Goal: Information Seeking & Learning: Find contact information

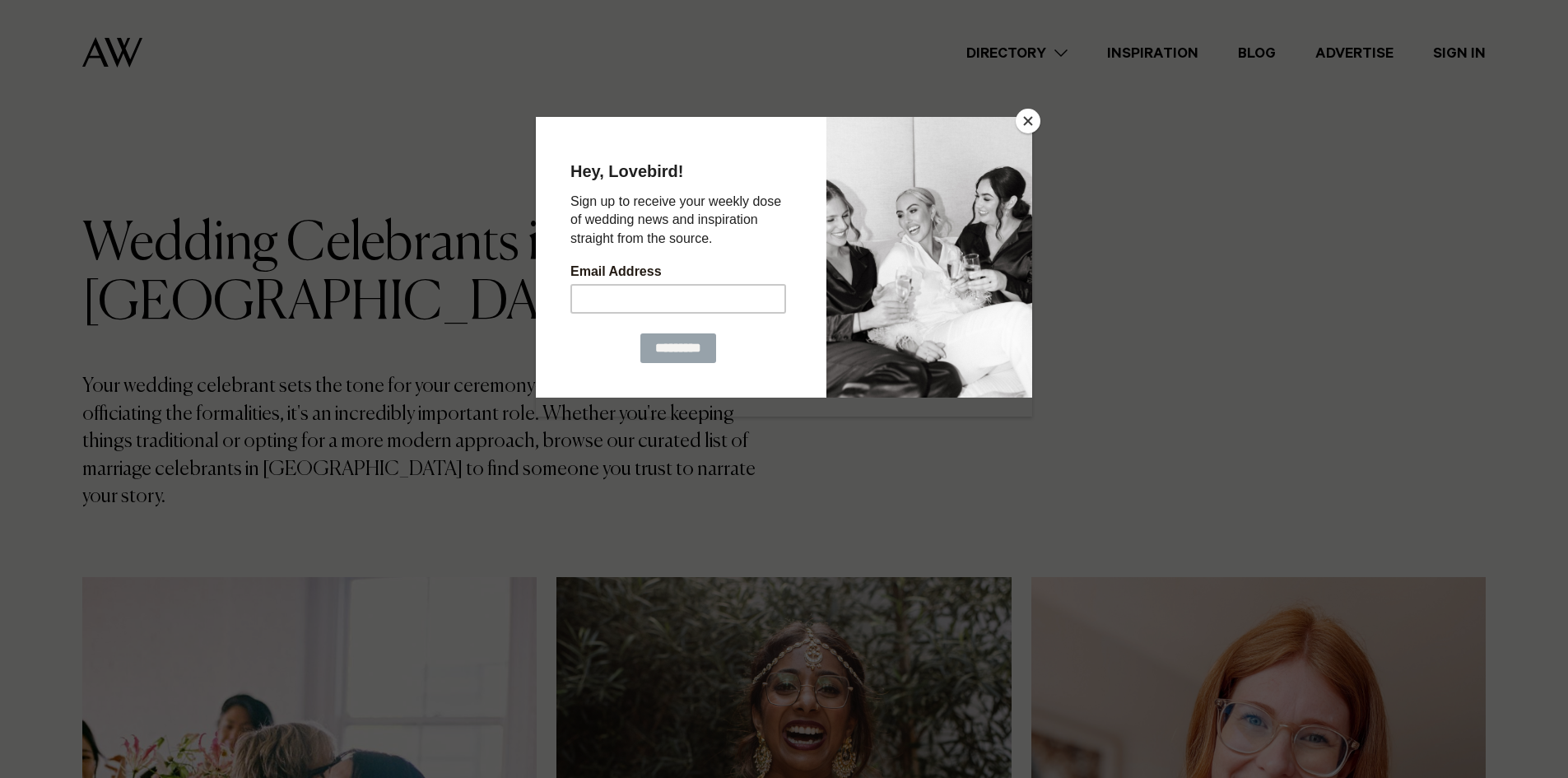
click at [1032, 112] on button "Close" at bounding box center [1029, 121] width 25 height 25
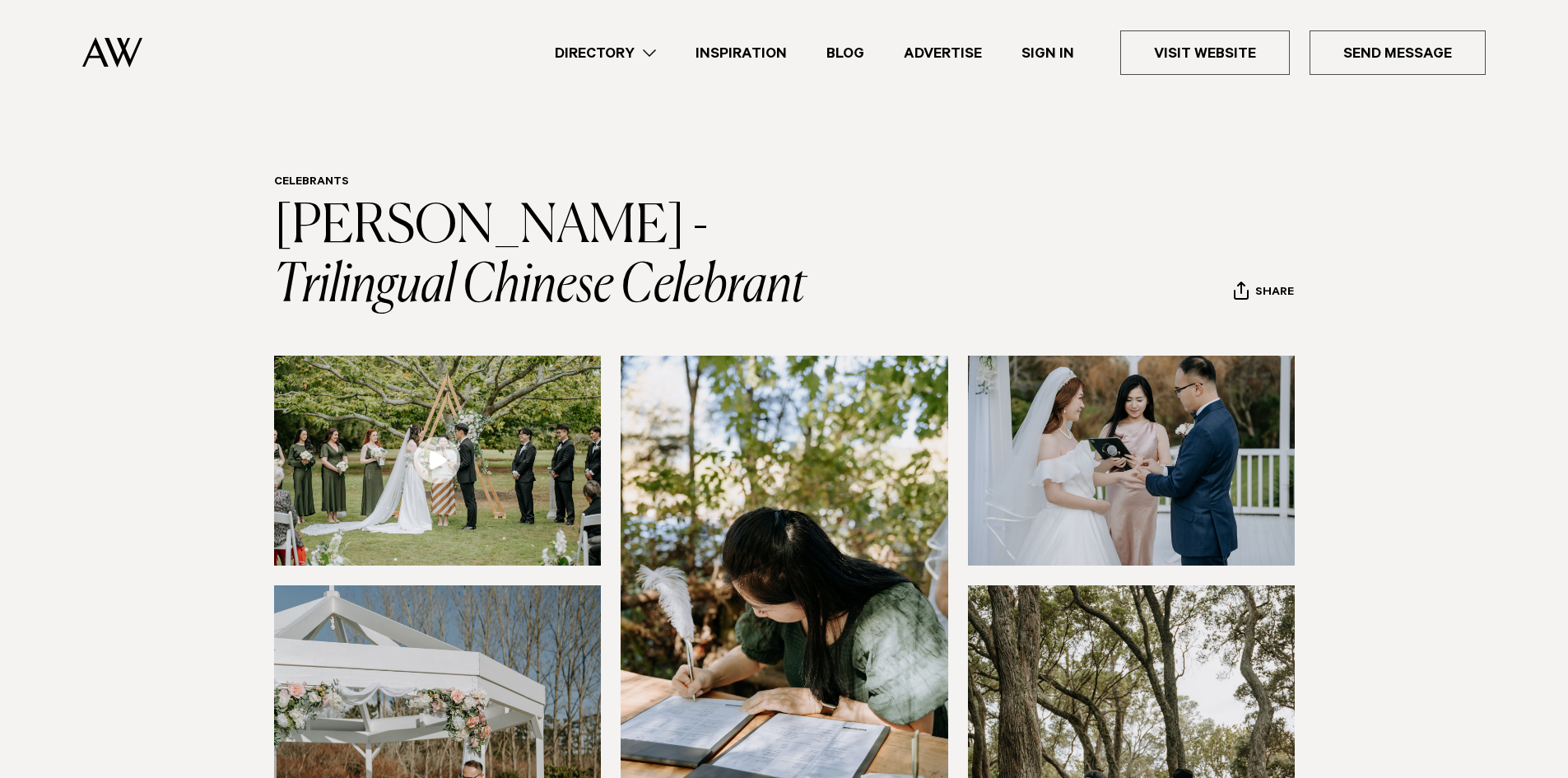
click at [439, 458] on link at bounding box center [438, 460] width 328 height 210
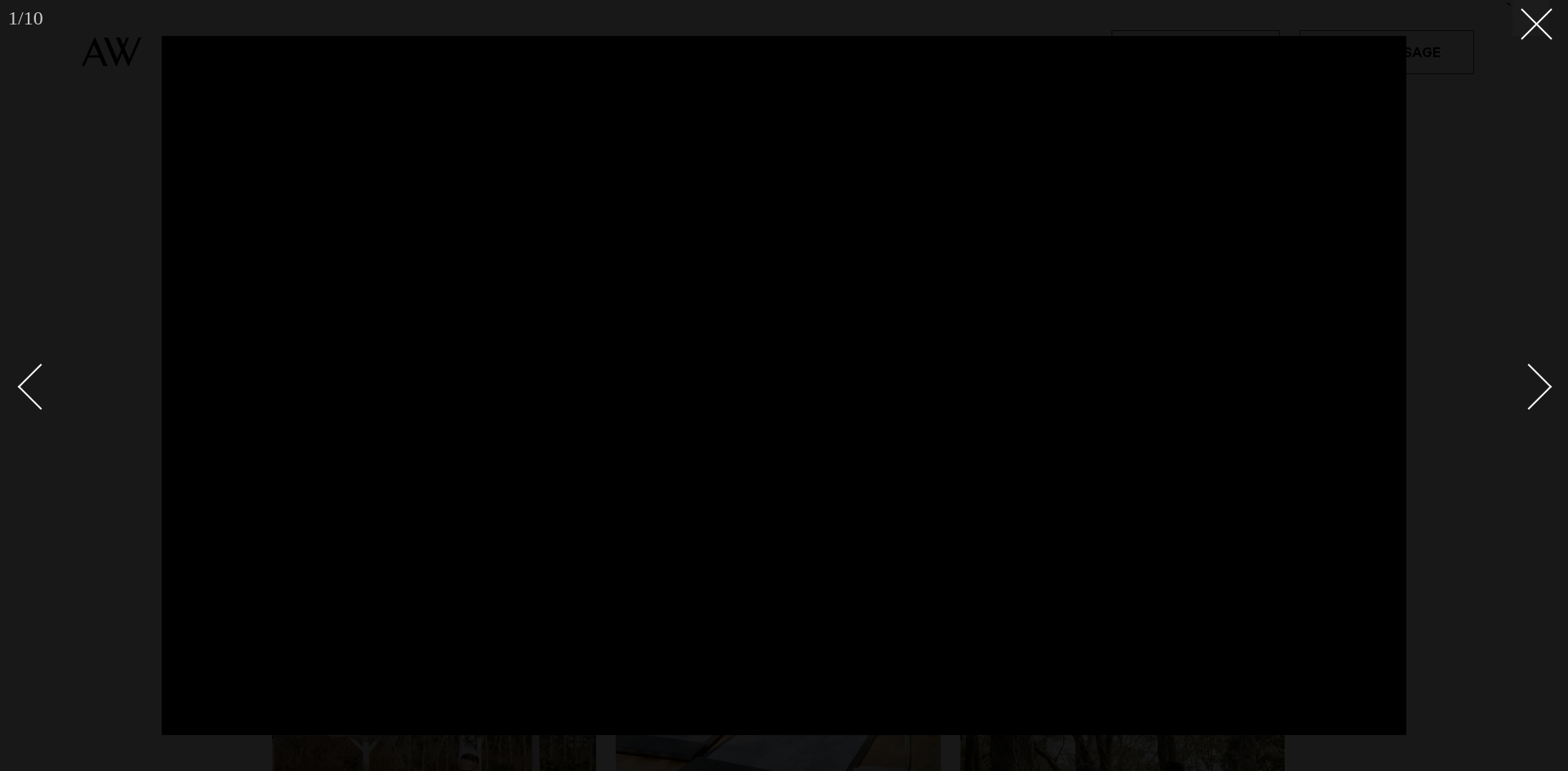
click at [1513, 31] on button at bounding box center [1530, 18] width 36 height 36
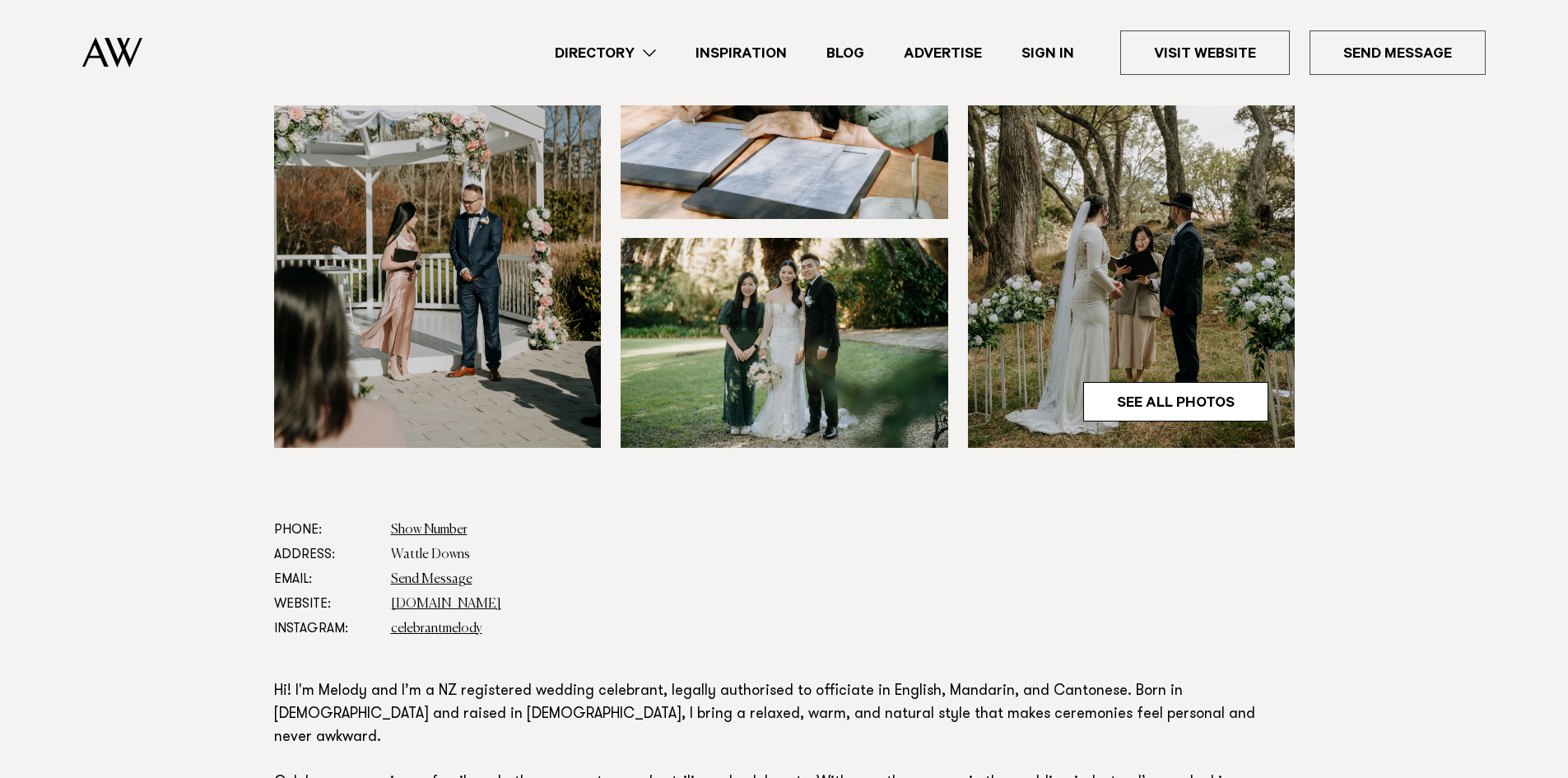
scroll to position [769, 0]
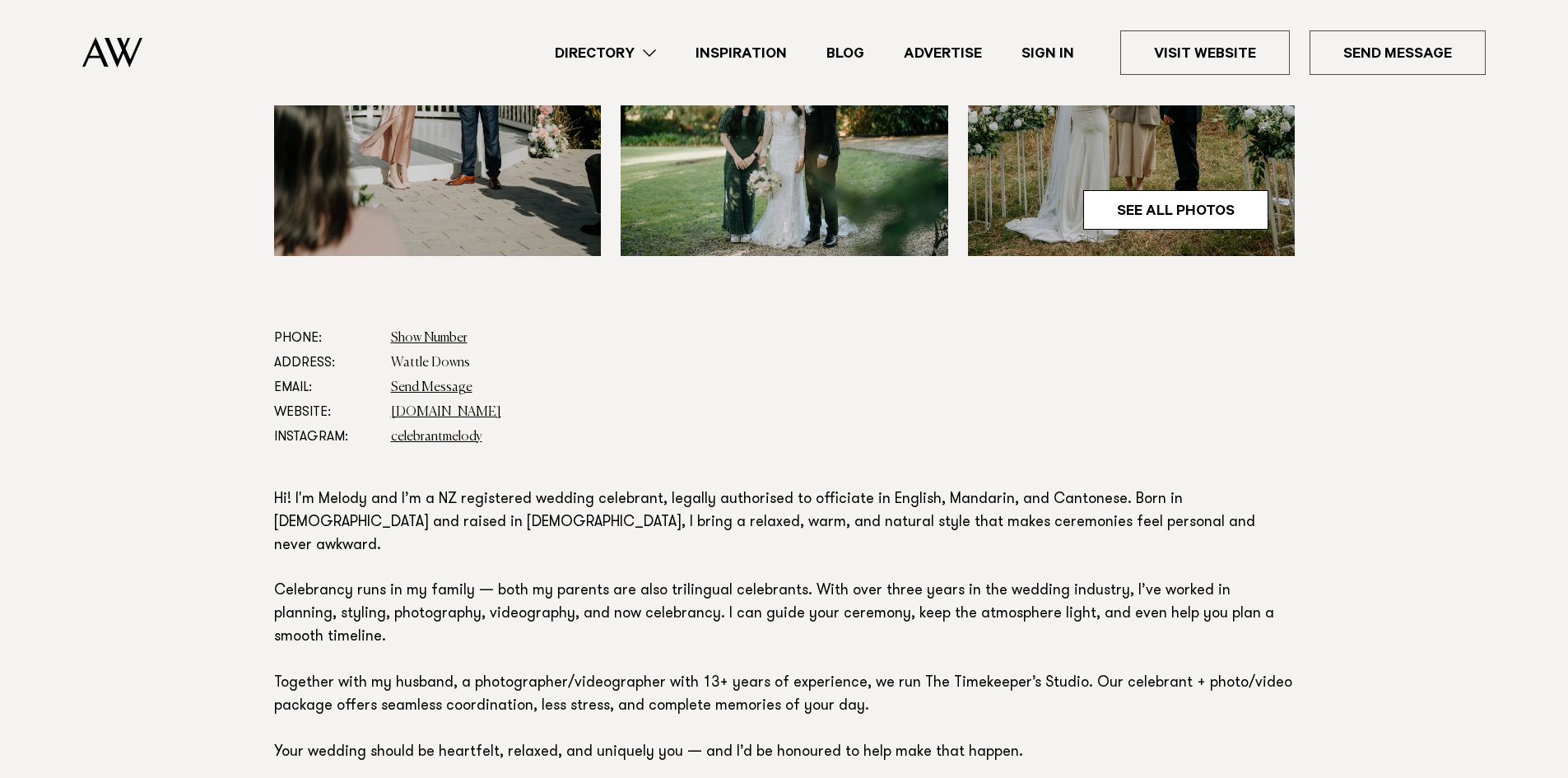
click at [1365, 422] on section "Phone: Show Number +64210321599 Address: Wattle Downs Email: Send Message Websi…" at bounding box center [784, 581] width 1568 height 509
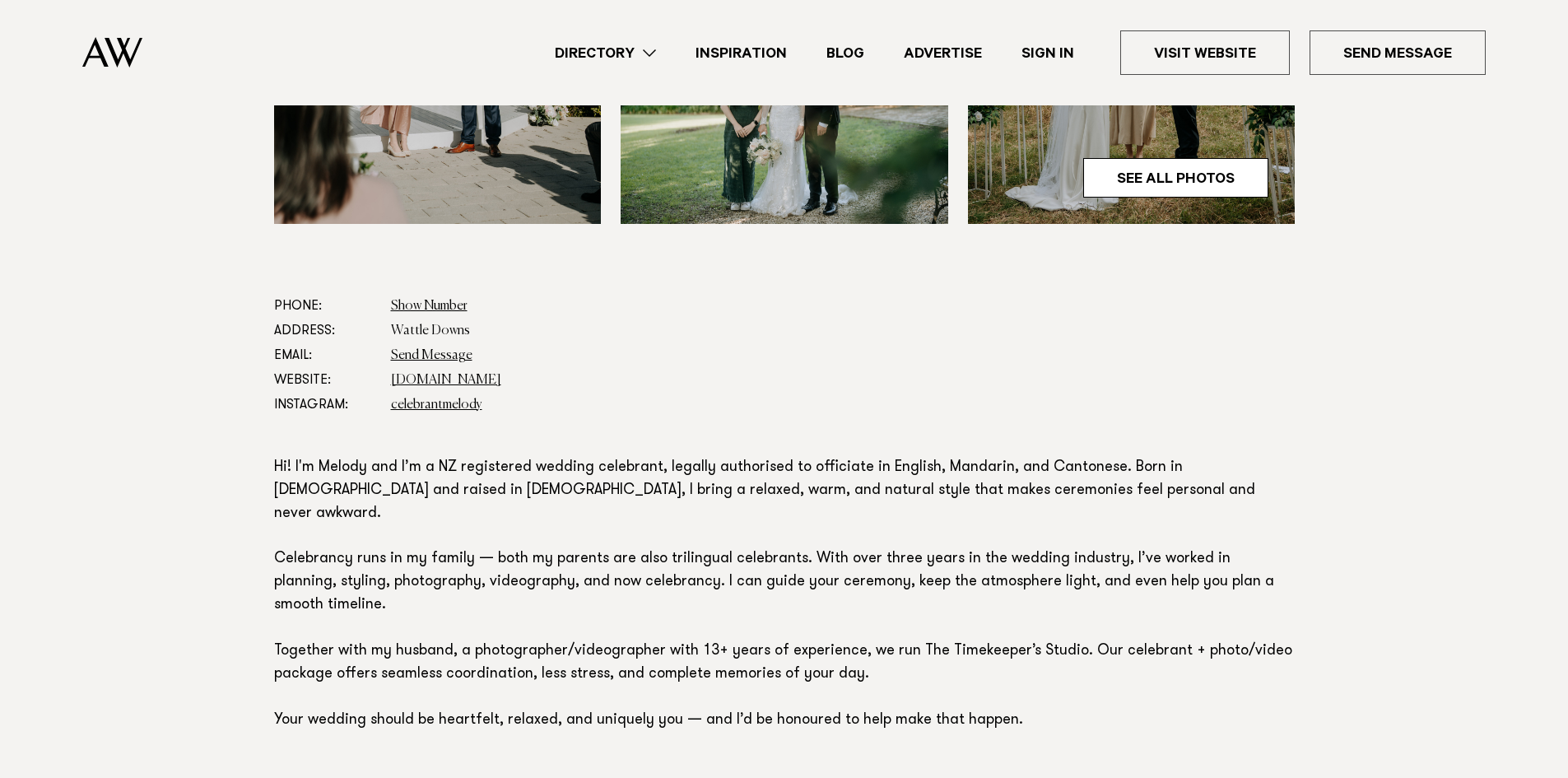
scroll to position [961, 0]
